Goal: Task Accomplishment & Management: Complete application form

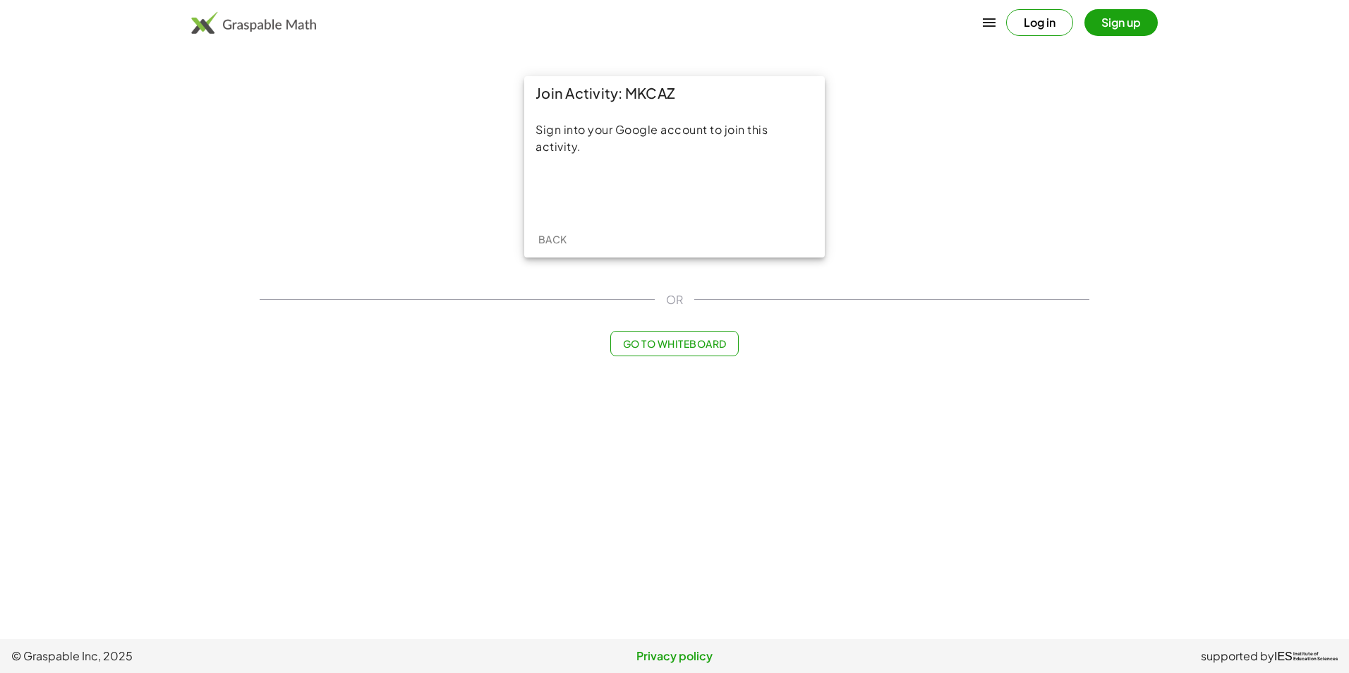
click at [778, 323] on div "Join Activity: MKCAZ Sign into your Google account to join this activity. Back …" at bounding box center [674, 216] width 847 height 297
click at [629, 95] on div "Join Activity: MKCAZ" at bounding box center [674, 93] width 301 height 34
drag, startPoint x: 629, startPoint y: 95, endPoint x: 723, endPoint y: 97, distance: 93.9
click at [723, 97] on div "Join Activity: MKCAZ" at bounding box center [674, 93] width 301 height 34
drag, startPoint x: 723, startPoint y: 97, endPoint x: 648, endPoint y: 90, distance: 75.1
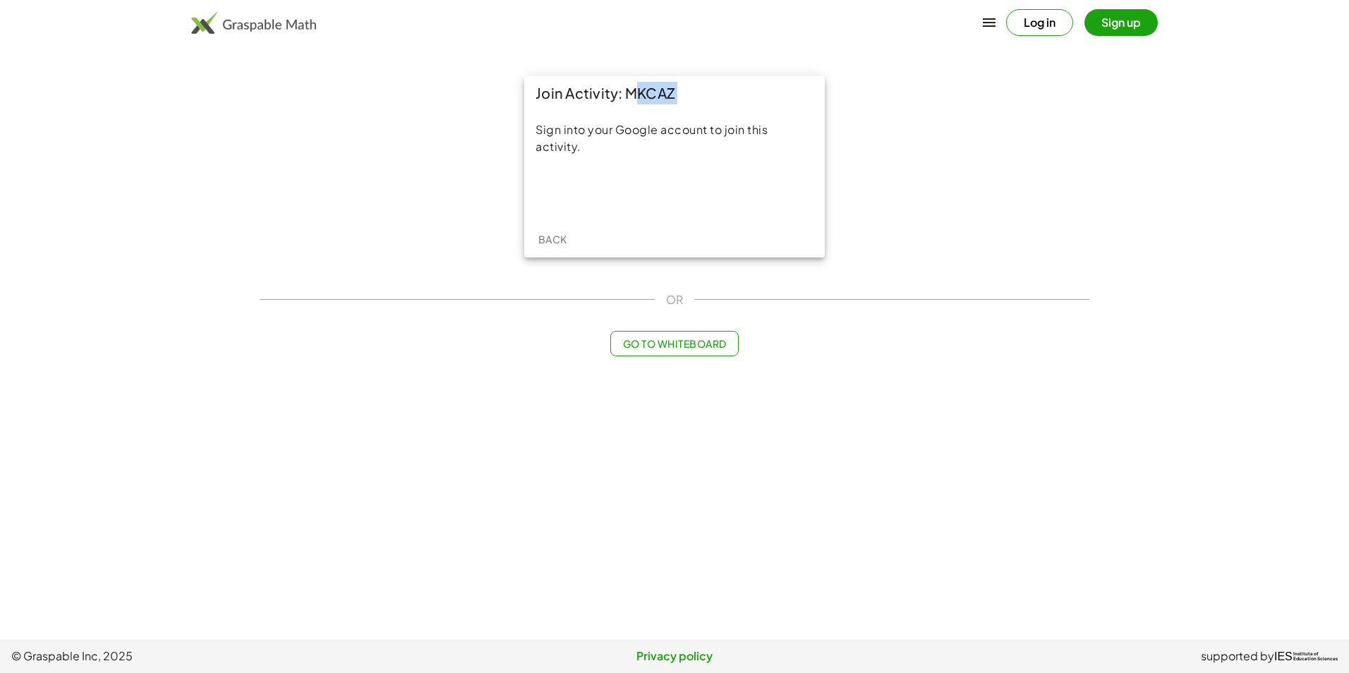
copy div "MKCAZ"
click at [993, 157] on div "Join Activity: MKCAZ Sign into your Google account to join this activity. Back" at bounding box center [674, 167] width 847 height 198
click at [1047, 16] on button "Log in" at bounding box center [1039, 22] width 67 height 27
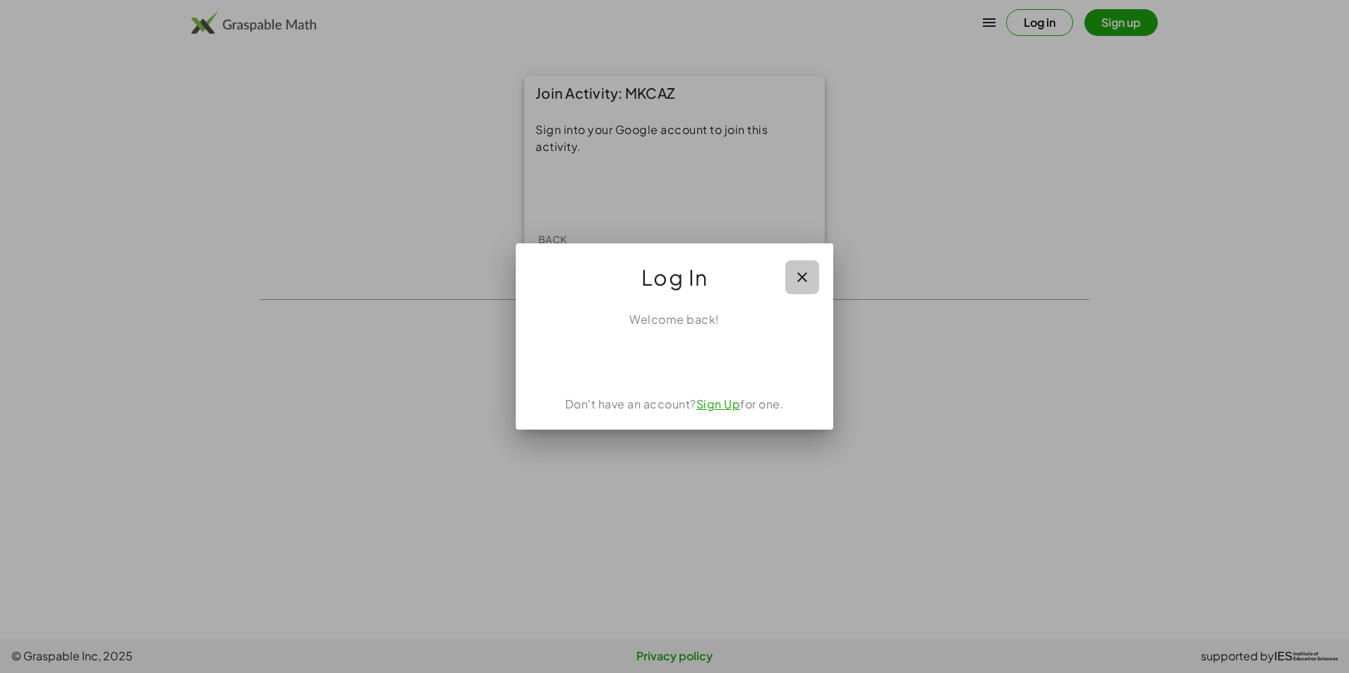
click at [799, 276] on icon "button" at bounding box center [802, 277] width 17 height 17
